Goal: Information Seeking & Learning: Learn about a topic

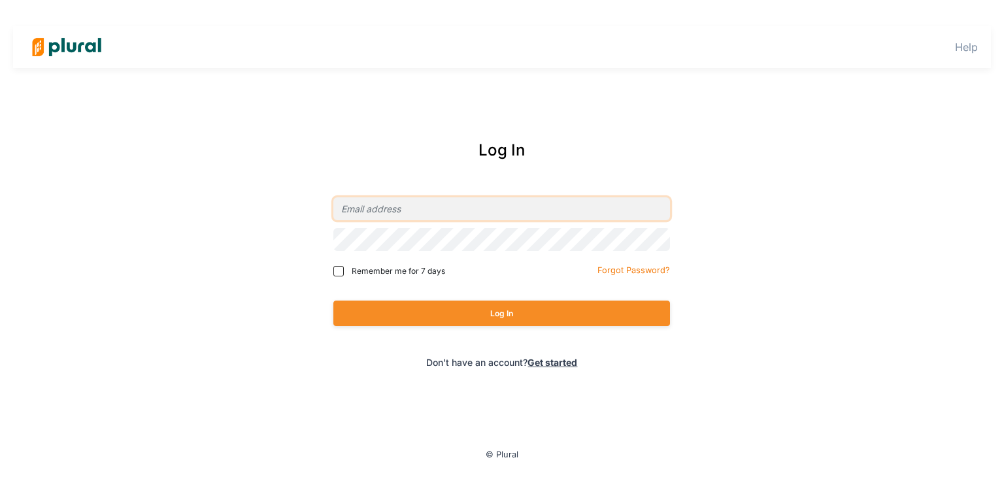
click at [402, 212] on input "email" at bounding box center [501, 208] width 337 height 23
click at [471, 212] on input "email" at bounding box center [501, 208] width 337 height 23
type input "[EMAIL_ADDRESS][DOMAIN_NAME]"
click at [341, 271] on input "Remember me for 7 days" at bounding box center [338, 271] width 10 height 10
checkbox input "true"
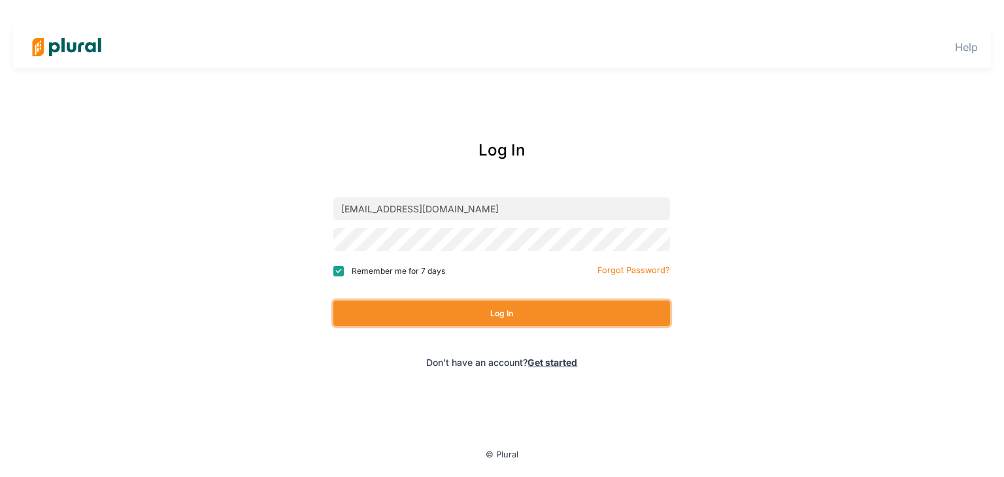
click at [433, 301] on button "Log In" at bounding box center [501, 313] width 337 height 25
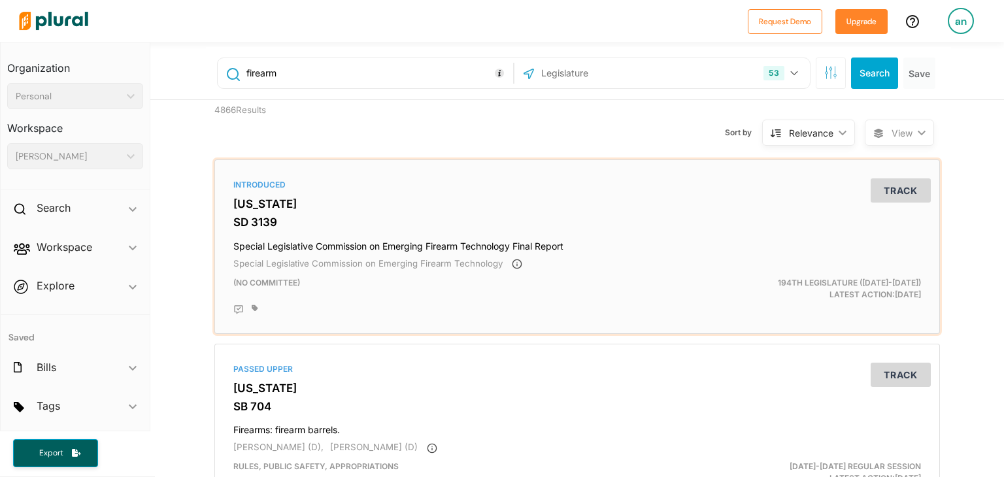
click at [280, 244] on h4 "Special Legislative Commission on Emerging Firearm Technology Final Report" at bounding box center [577, 244] width 688 height 18
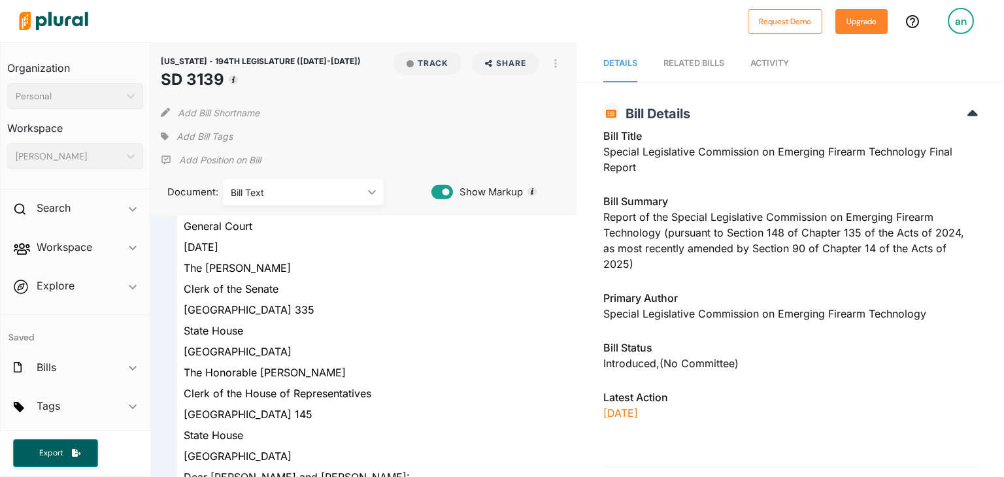
click at [609, 316] on div "Special Legislative Commission on Emerging Firearm Technology" at bounding box center [790, 314] width 375 height 16
click at [579, 67] on nav "Details RELATED BILLS Activity" at bounding box center [790, 62] width 427 height 41
click at [554, 62] on icon "button" at bounding box center [555, 63] width 3 height 9
click at [584, 88] on div "View PDF" at bounding box center [611, 92] width 79 height 11
click at [337, 188] on div "Bill Text" at bounding box center [297, 193] width 132 height 14
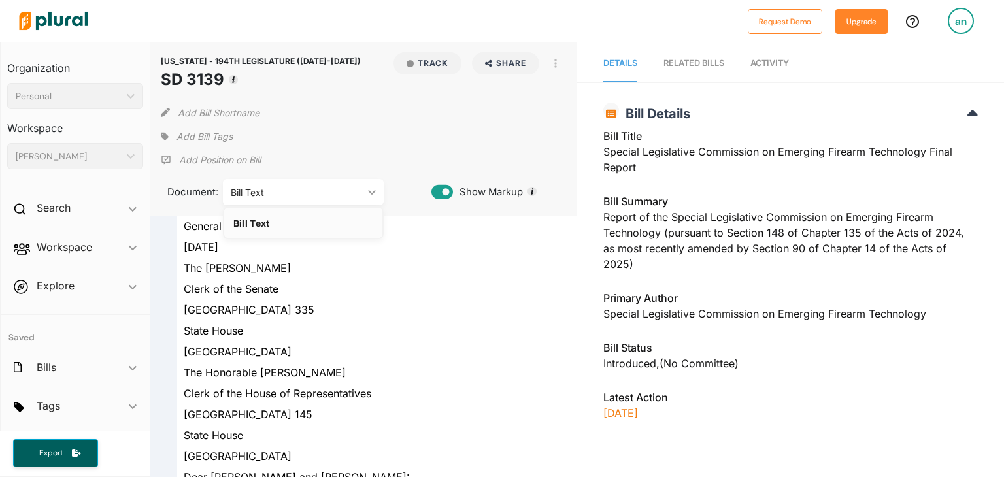
click at [376, 190] on div "Bill Text ic_keyboard_arrow_down" at bounding box center [303, 192] width 161 height 26
